Goal: Task Accomplishment & Management: Use online tool/utility

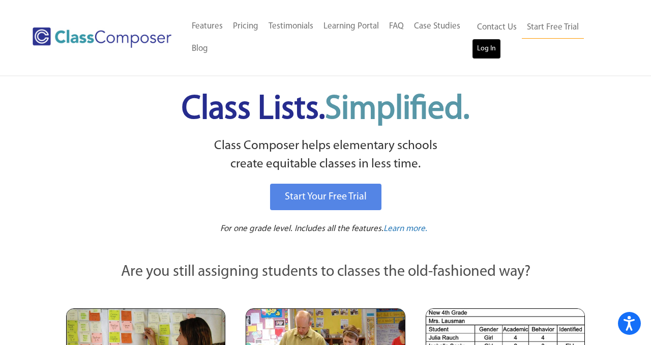
click at [484, 46] on link "Log In" at bounding box center [486, 49] width 29 height 20
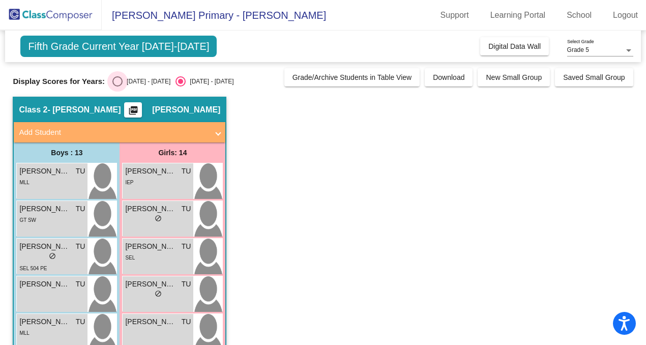
click at [132, 79] on div "2024 - 2025" at bounding box center [147, 81] width 48 height 9
click at [117, 86] on input "2024 - 2025" at bounding box center [117, 86] width 1 height 1
radio input "true"
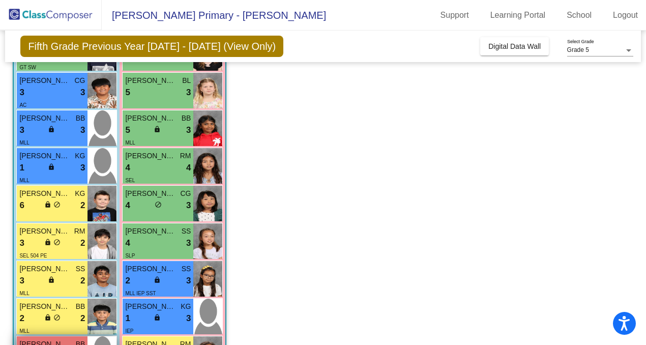
scroll to position [274, 0]
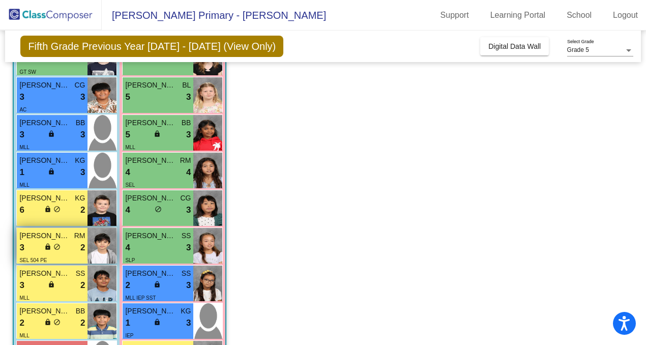
click at [62, 251] on div "3 lock do_not_disturb_alt 2" at bounding box center [52, 247] width 66 height 13
